Goal: Task Accomplishment & Management: Complete application form

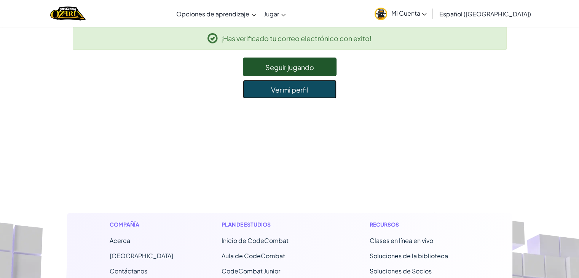
click at [278, 92] on font "Ver mi perfil" at bounding box center [289, 90] width 37 height 9
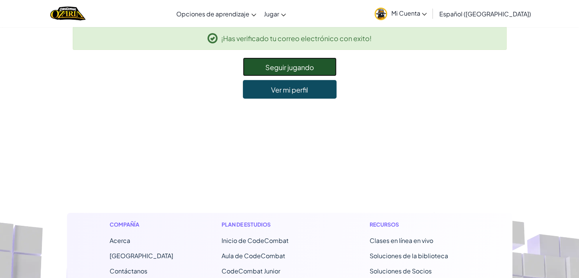
click at [276, 65] on font "Seguir jugando" at bounding box center [289, 67] width 49 height 9
click at [274, 66] on font "Seguir jugando" at bounding box center [289, 67] width 49 height 9
click at [406, 14] on link "Mi Cuenta" at bounding box center [401, 14] width 60 height 24
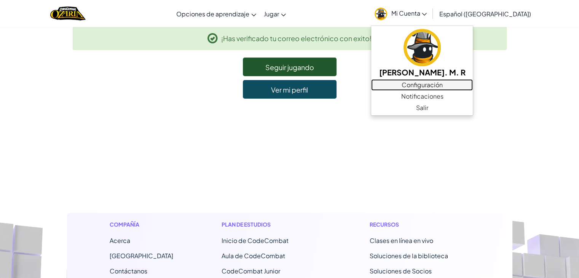
click at [427, 81] on font "Configuración" at bounding box center [421, 85] width 41 height 8
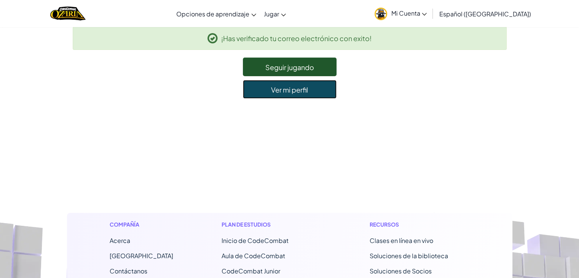
click at [314, 91] on link "Ver mi perfil" at bounding box center [290, 89] width 94 height 19
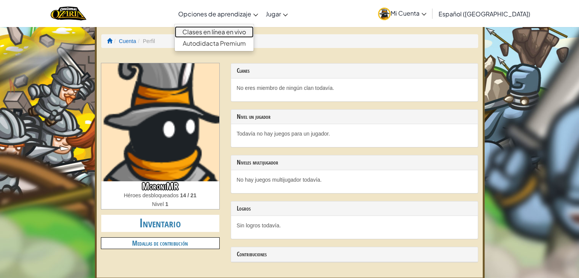
click at [241, 33] on font "Clases en línea en vivo" at bounding box center [214, 32] width 64 height 8
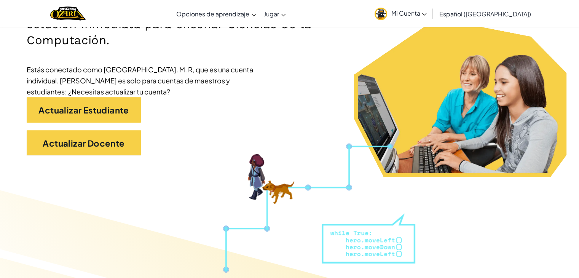
scroll to position [152, 0]
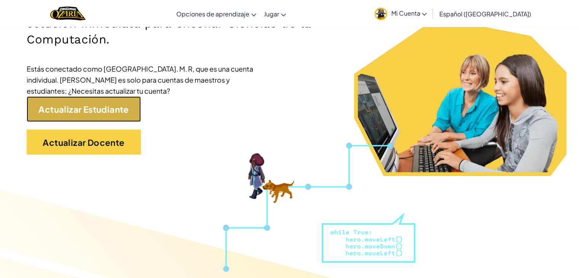
click at [78, 102] on link "Actualizar Estudiante" at bounding box center [84, 108] width 114 height 25
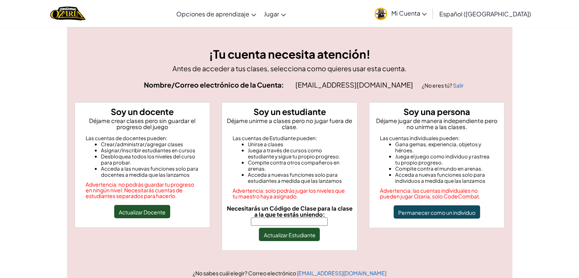
click at [296, 221] on input "Necesitarás un Código de Clase para la clase a la que te estás uniendo:" at bounding box center [289, 221] width 77 height 8
type input "LargeCoatBell"
click at [287, 231] on font "Actualizar Estudiante" at bounding box center [289, 234] width 52 height 7
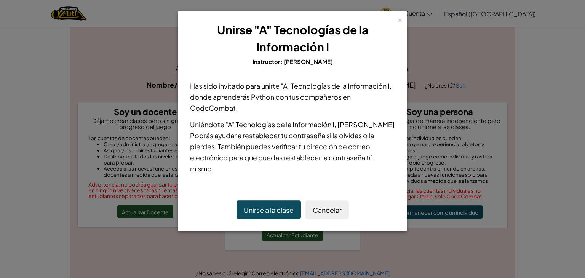
click at [295, 211] on button "Unirse a la clase" at bounding box center [268, 209] width 64 height 19
click at [287, 205] on font "Unirse a la clase" at bounding box center [269, 209] width 50 height 9
click at [268, 210] on font "Unirse a la clase" at bounding box center [269, 209] width 50 height 9
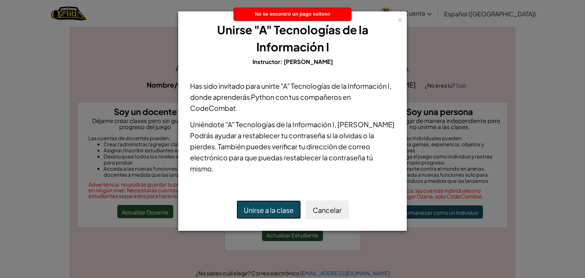
click at [265, 212] on font "Unirse a la clase" at bounding box center [269, 209] width 50 height 9
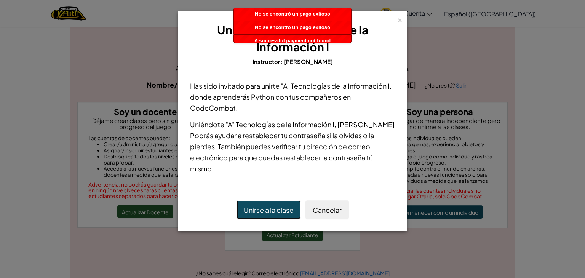
click at [265, 212] on font "Unirse a la clase" at bounding box center [269, 209] width 50 height 9
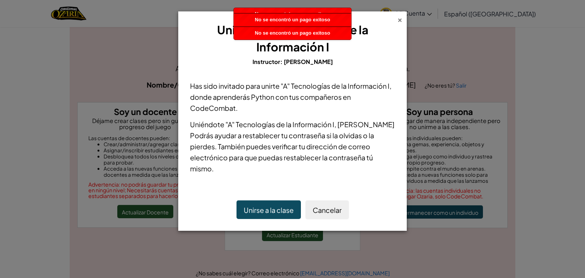
click at [398, 22] on font "×" at bounding box center [399, 19] width 5 height 10
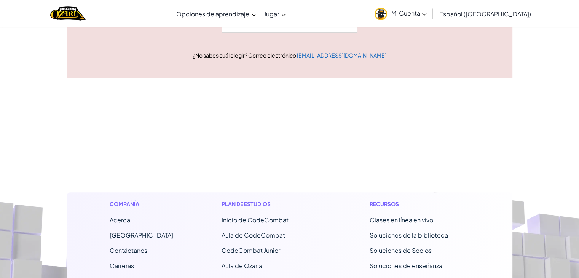
scroll to position [228, 0]
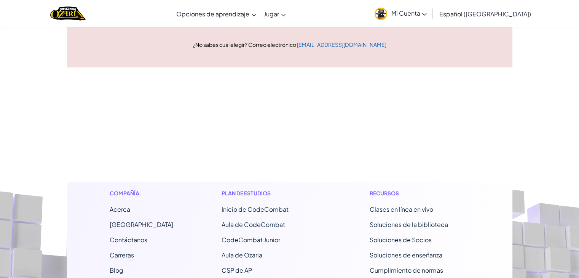
click at [343, 136] on footer "Compañía Acerca Centro de Ayuda Contáctanos Carreras Blog Podcast. Plan de estu…" at bounding box center [289, 277] width 579 height 421
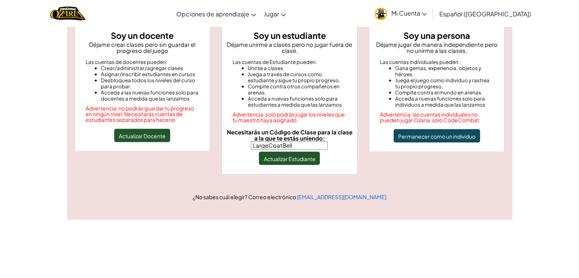
scroll to position [0, 0]
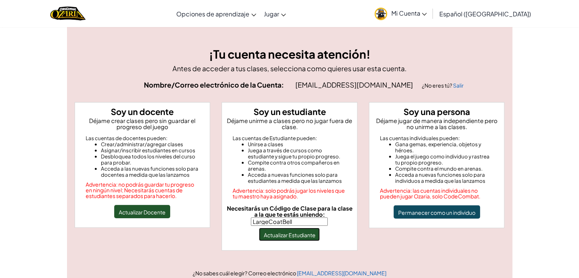
click at [312, 234] on font "Actualizar Estudiante" at bounding box center [289, 234] width 52 height 7
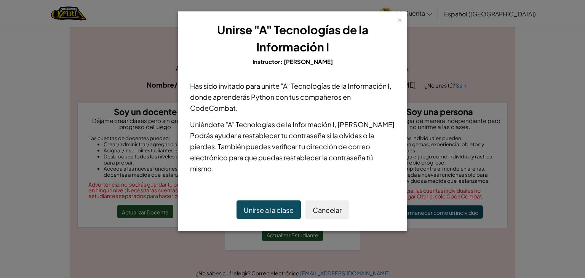
click at [284, 210] on font "Unirse a la clase" at bounding box center [269, 209] width 50 height 9
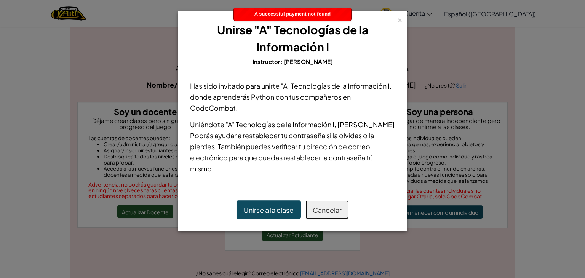
click at [319, 212] on font "Cancelar" at bounding box center [326, 209] width 29 height 9
